Goal: Find specific page/section: Find specific page/section

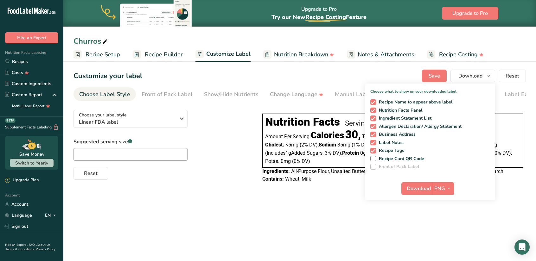
click at [142, 204] on main "Upgrade to Pro Try our New Recipe Costing .a-29{fill:none;stroke-linecap:round;…" at bounding box center [268, 130] width 536 height 261
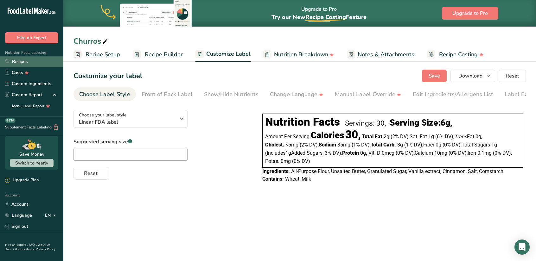
click at [21, 63] on link "Recipes" at bounding box center [31, 61] width 63 height 11
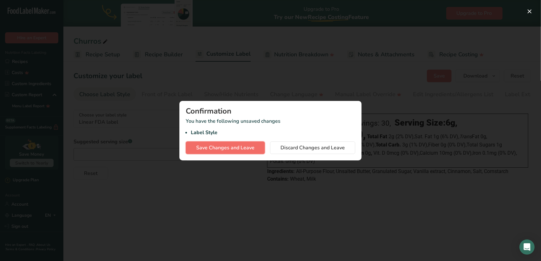
click at [245, 147] on span "Save Changes and Leave" at bounding box center [225, 148] width 58 height 8
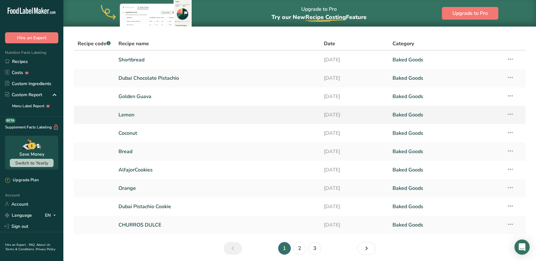
scroll to position [43, 0]
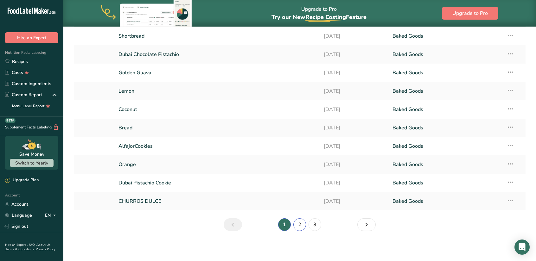
click at [300, 224] on link "2" at bounding box center [299, 224] width 13 height 13
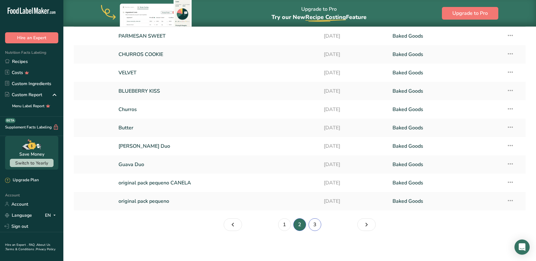
click at [316, 225] on link "3" at bounding box center [314, 224] width 13 height 13
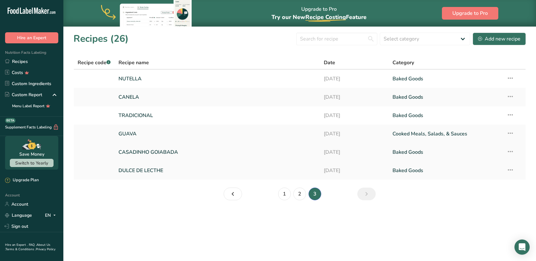
click at [141, 151] on link "CASADINHO GOIABADA" at bounding box center [217, 152] width 198 height 13
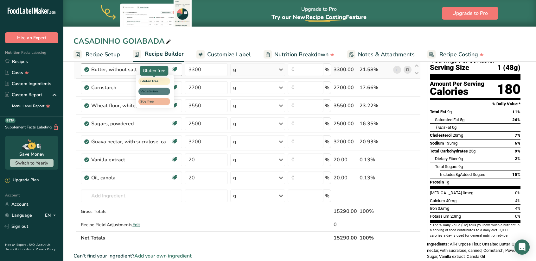
scroll to position [49, 0]
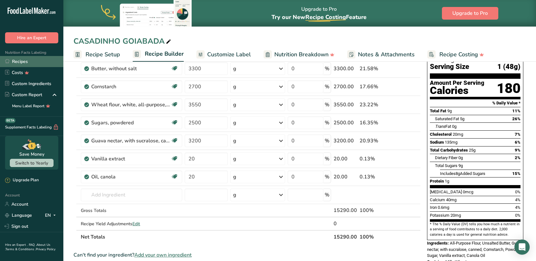
click at [19, 61] on link "Recipes" at bounding box center [31, 61] width 63 height 11
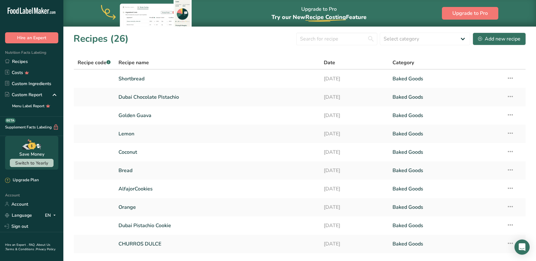
scroll to position [43, 0]
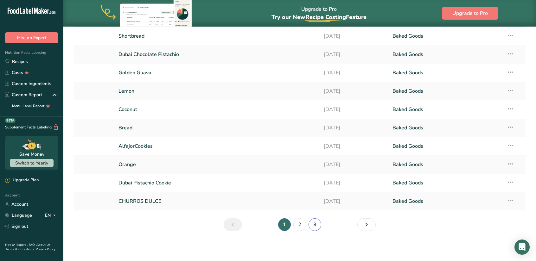
click at [317, 225] on link "3" at bounding box center [314, 224] width 13 height 13
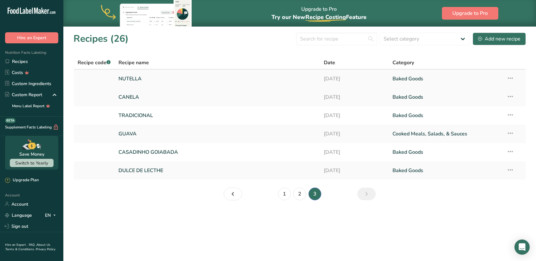
click at [135, 79] on link "NUTELLA" at bounding box center [217, 78] width 198 height 13
